Goal: Information Seeking & Learning: Check status

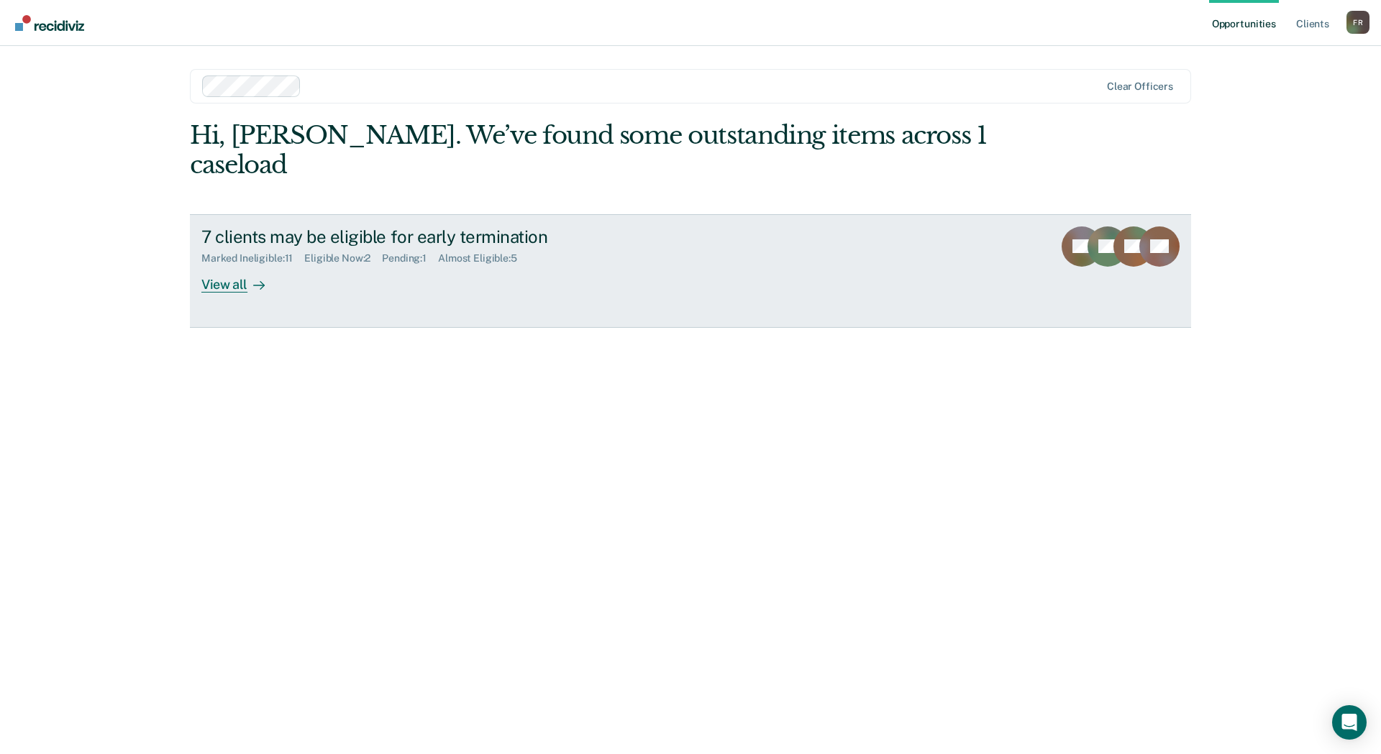
click at [234, 265] on div "View all" at bounding box center [241, 279] width 81 height 28
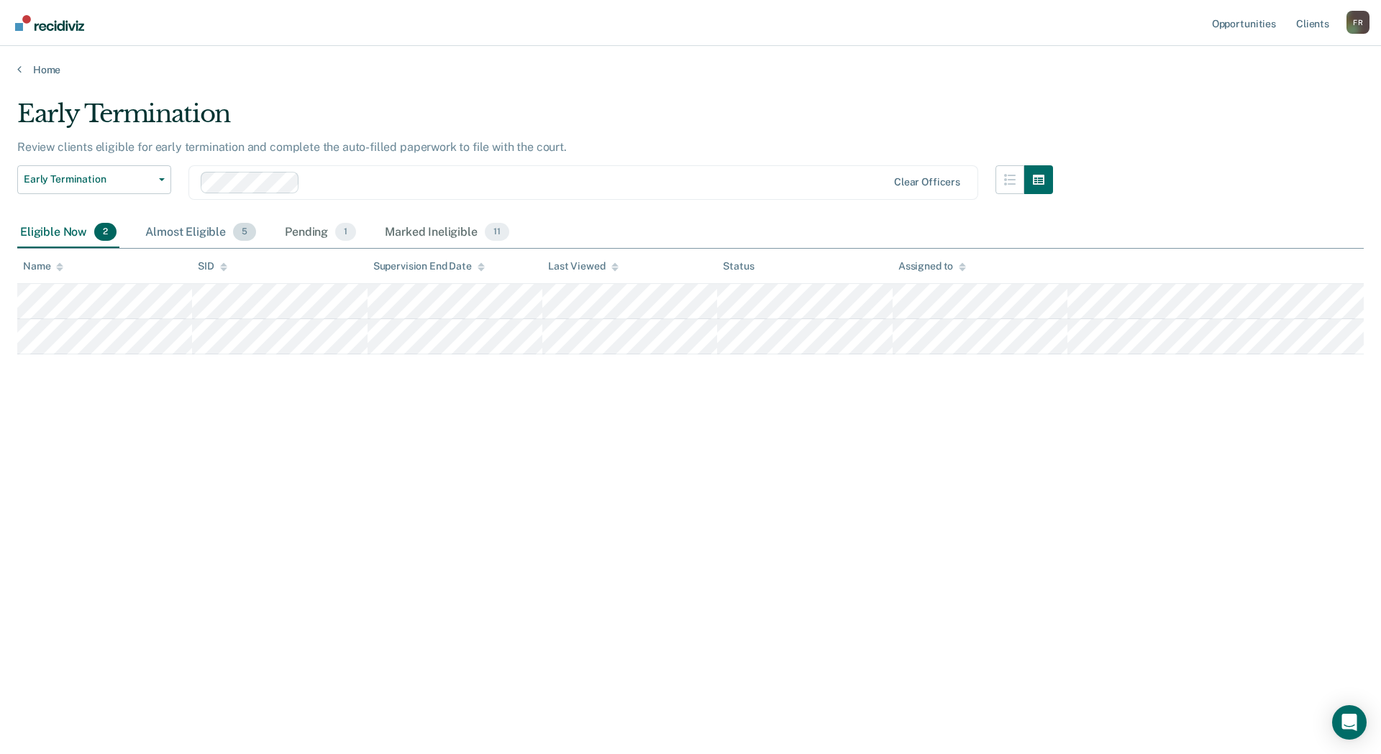
click at [210, 231] on div "Almost Eligible 5" at bounding box center [200, 233] width 116 height 32
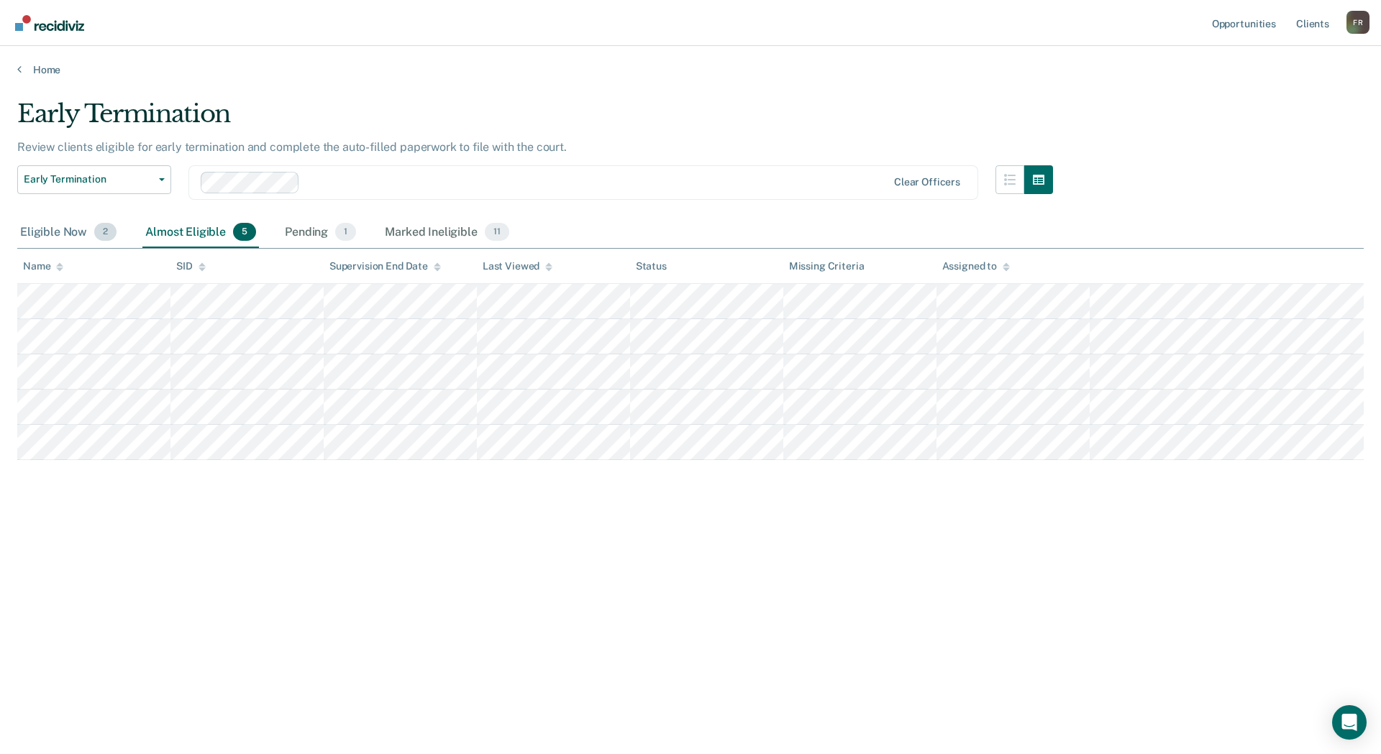
click at [75, 232] on div "Eligible Now 2" at bounding box center [68, 233] width 102 height 32
